Goal: Check status

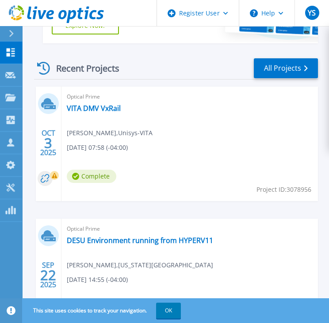
scroll to position [292, 0]
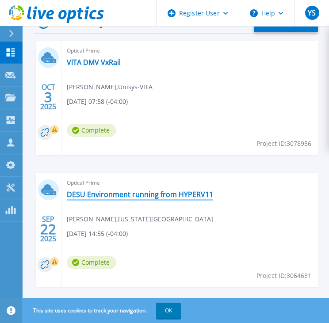
click at [158, 194] on link "DESU Environment running from HYPERV11" at bounding box center [140, 194] width 146 height 9
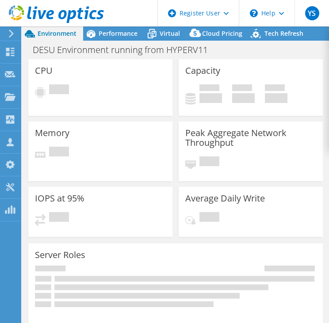
select select "USD"
